Goal: Information Seeking & Learning: Check status

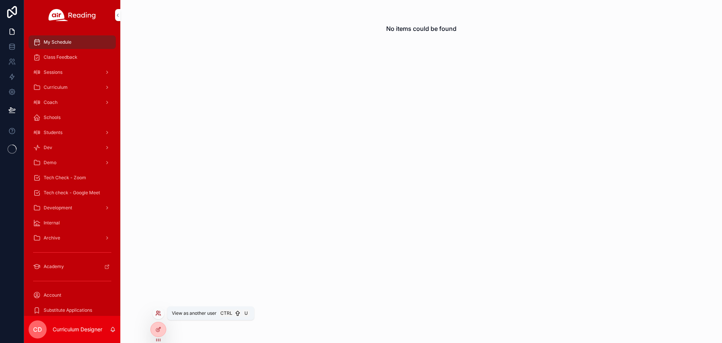
click at [156, 312] on icon at bounding box center [158, 313] width 6 height 6
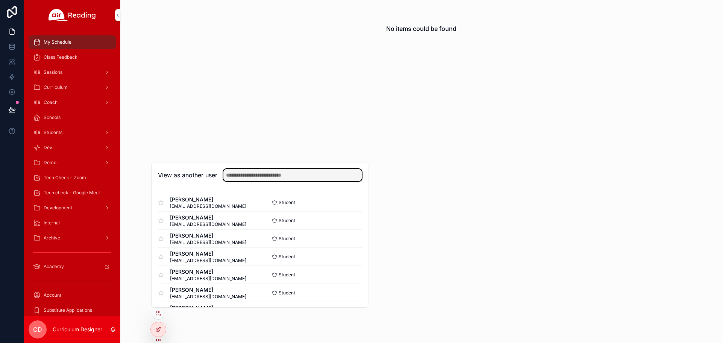
click at [249, 179] on input "text" at bounding box center [293, 175] width 138 height 12
type input "*********"
click at [348, 273] on button "Select" at bounding box center [352, 274] width 20 height 11
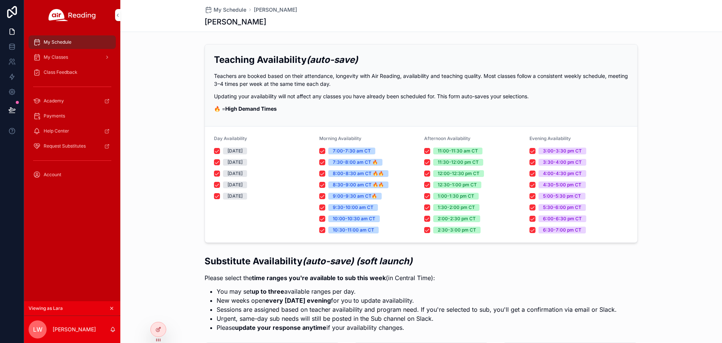
click at [65, 71] on span "Class Feedback" at bounding box center [61, 72] width 34 height 6
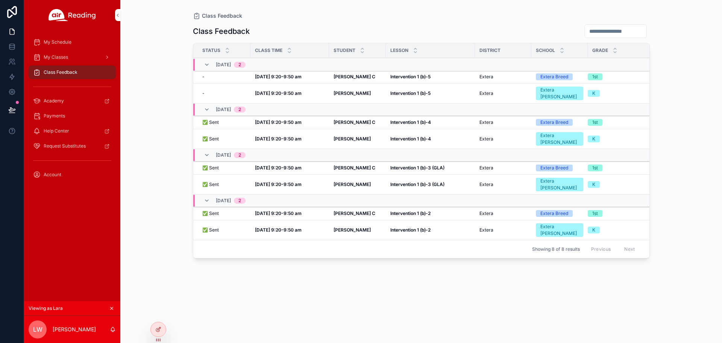
click at [340, 76] on strong "Gilmer C" at bounding box center [355, 77] width 42 height 6
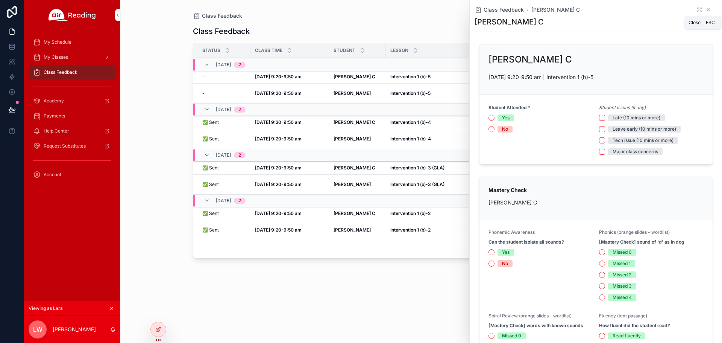
click at [706, 12] on icon "scrollable content" at bounding box center [709, 10] width 6 height 6
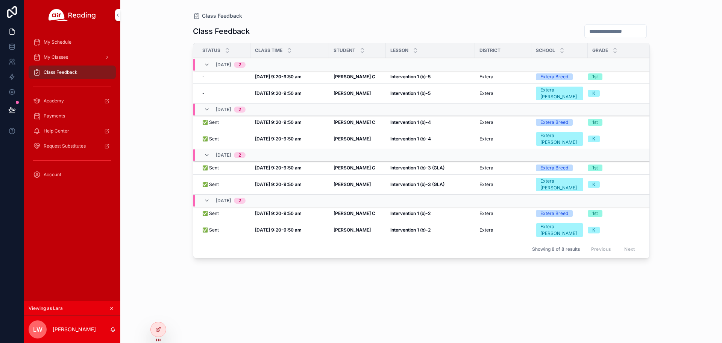
click at [371, 119] on div "Gilmer C Gilmer C" at bounding box center [358, 122] width 48 height 6
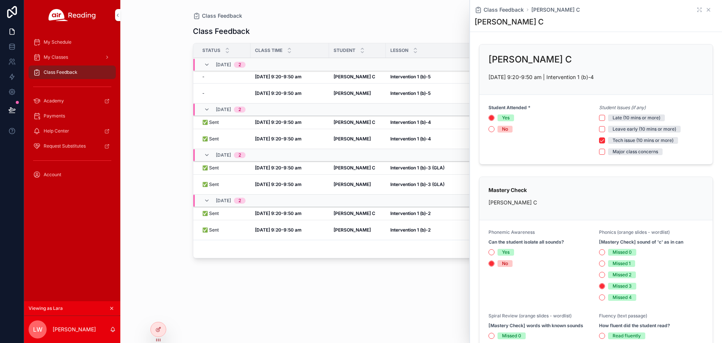
click at [706, 11] on icon "scrollable content" at bounding box center [709, 10] width 6 height 6
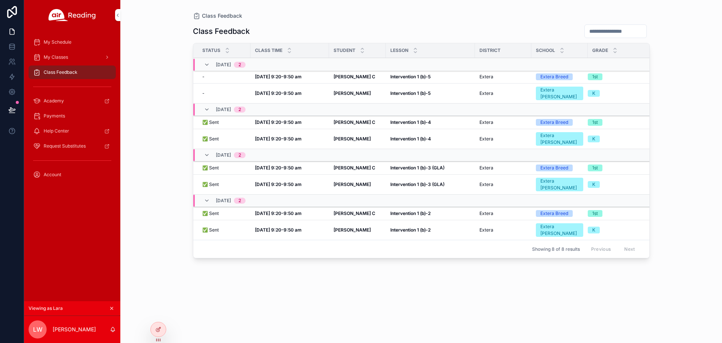
click at [347, 165] on strong "Gilmer C" at bounding box center [355, 168] width 42 height 6
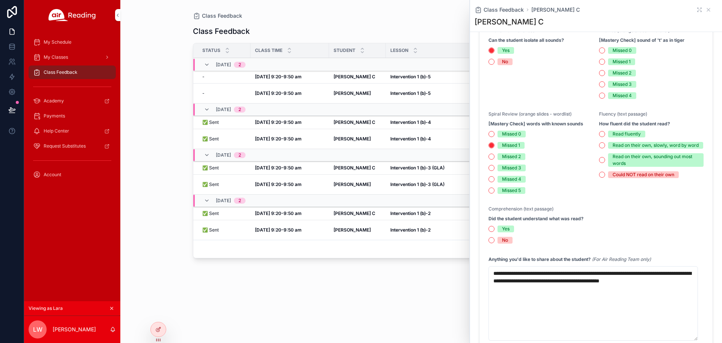
scroll to position [372, 0]
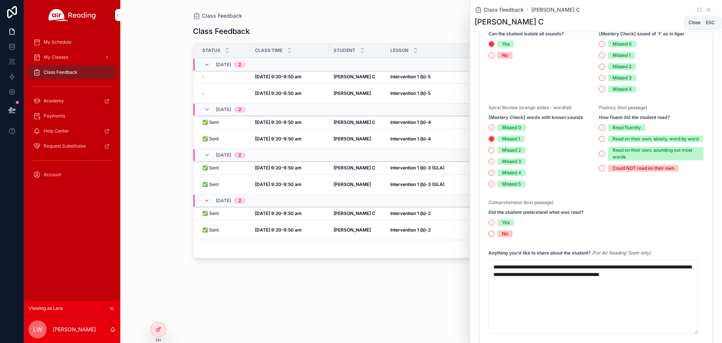
click at [706, 10] on icon "scrollable content" at bounding box center [709, 10] width 6 height 6
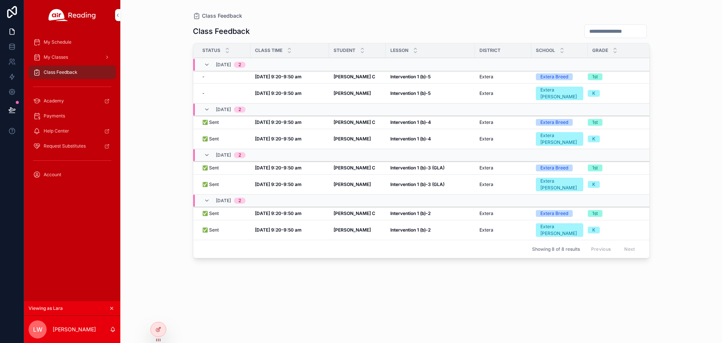
click at [365, 210] on div "Gilmer C Gilmer C" at bounding box center [358, 213] width 48 height 6
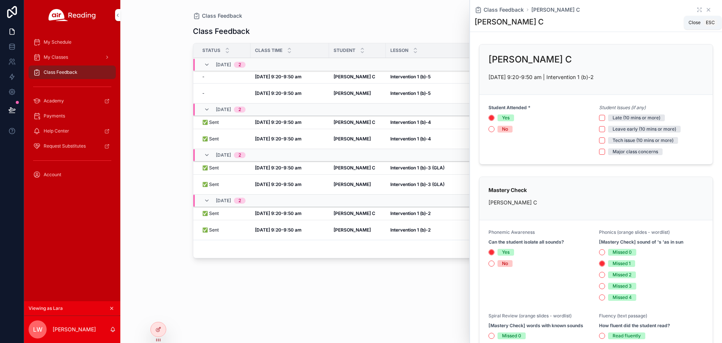
click at [706, 11] on icon "scrollable content" at bounding box center [709, 10] width 6 height 6
